Goal: Information Seeking & Learning: Learn about a topic

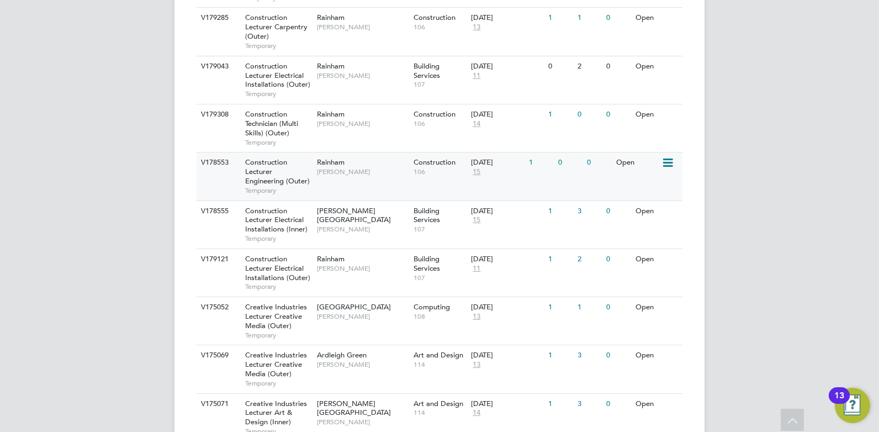
scroll to position [416, 0]
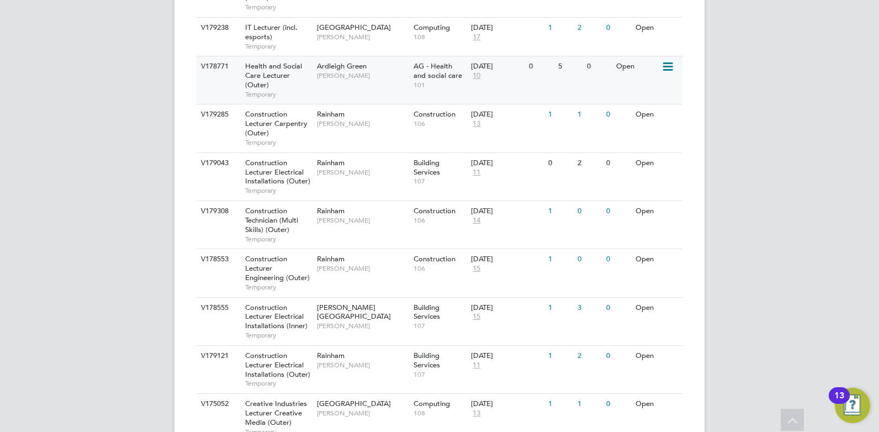
click at [367, 89] on div "V178771 Health and Social Care Lecturer (Outer) Temporary Ardleigh Green Roslyn…" at bounding box center [440, 80] width 486 height 48
click at [389, 136] on div "V179285 Construction Lecturer Carpentry (Outer) Temporary Rainham Ian Rist Cons…" at bounding box center [440, 128] width 486 height 48
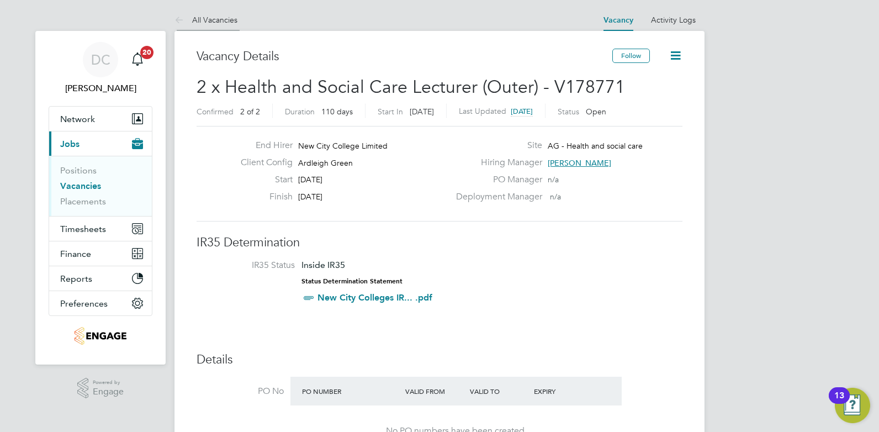
click at [210, 15] on link "All Vacancies" at bounding box center [206, 20] width 63 height 10
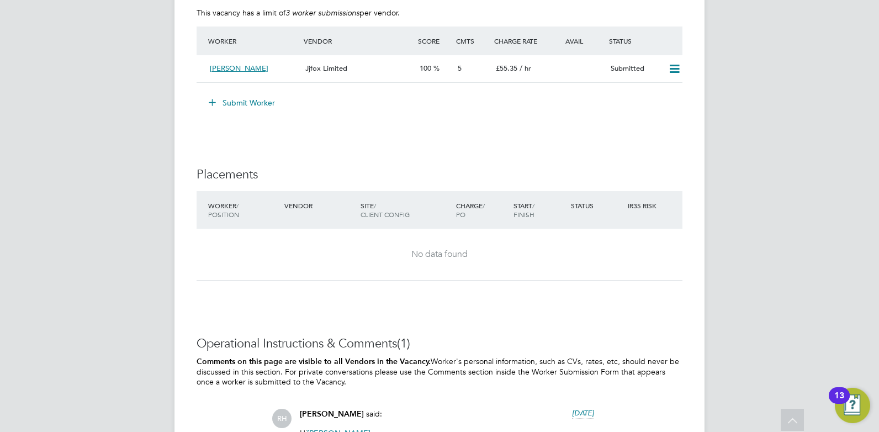
scroll to position [2264, 0]
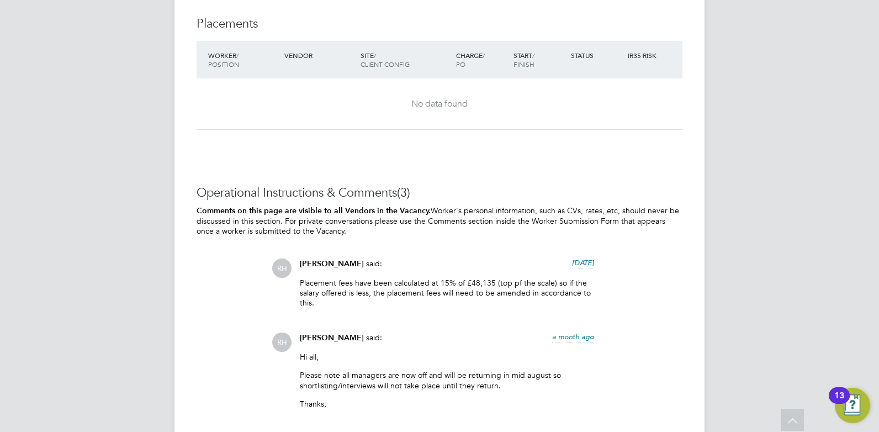
scroll to position [1381, 0]
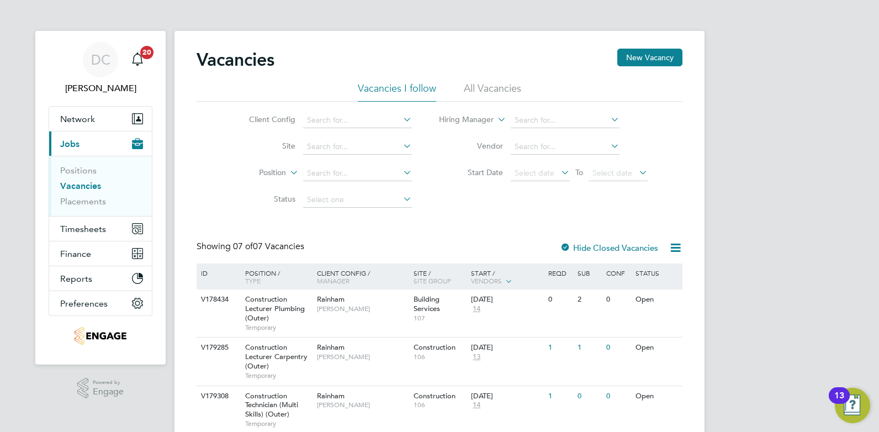
click at [506, 86] on li "All Vacancies" at bounding box center [492, 92] width 57 height 20
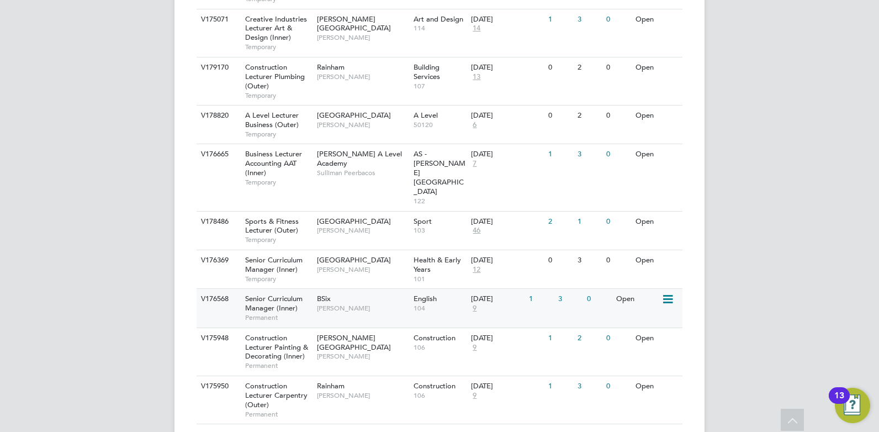
scroll to position [911, 0]
